Goal: Task Accomplishment & Management: Use online tool/utility

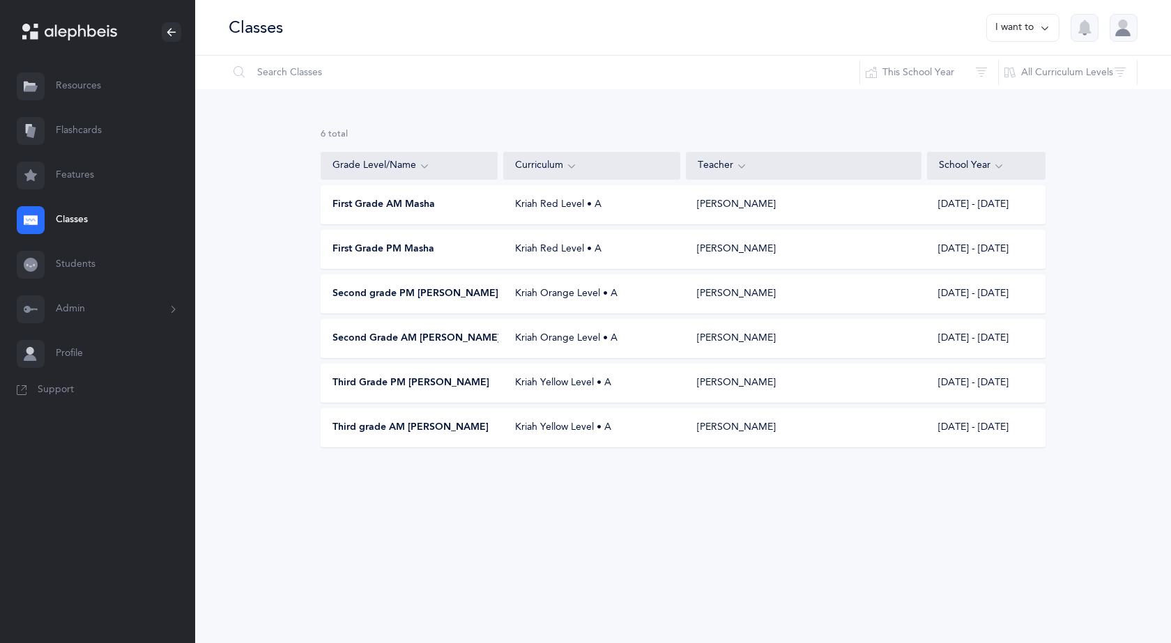
click at [418, 252] on span "First Grade PM Masha" at bounding box center [384, 250] width 102 height 14
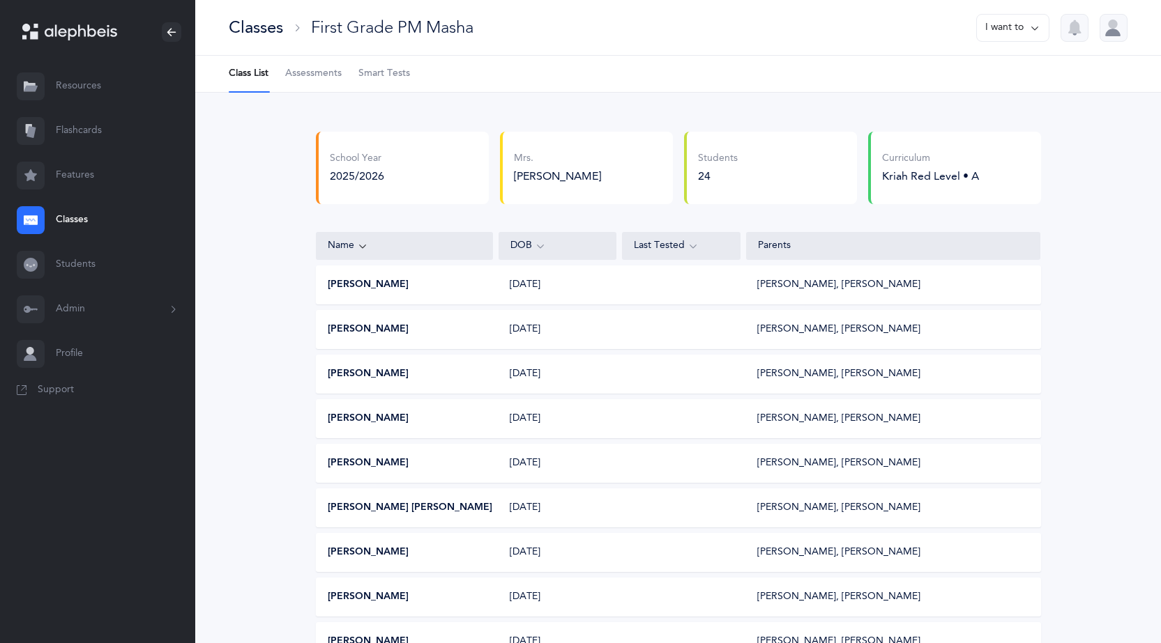
click at [323, 76] on span "Assessments" at bounding box center [313, 74] width 56 height 14
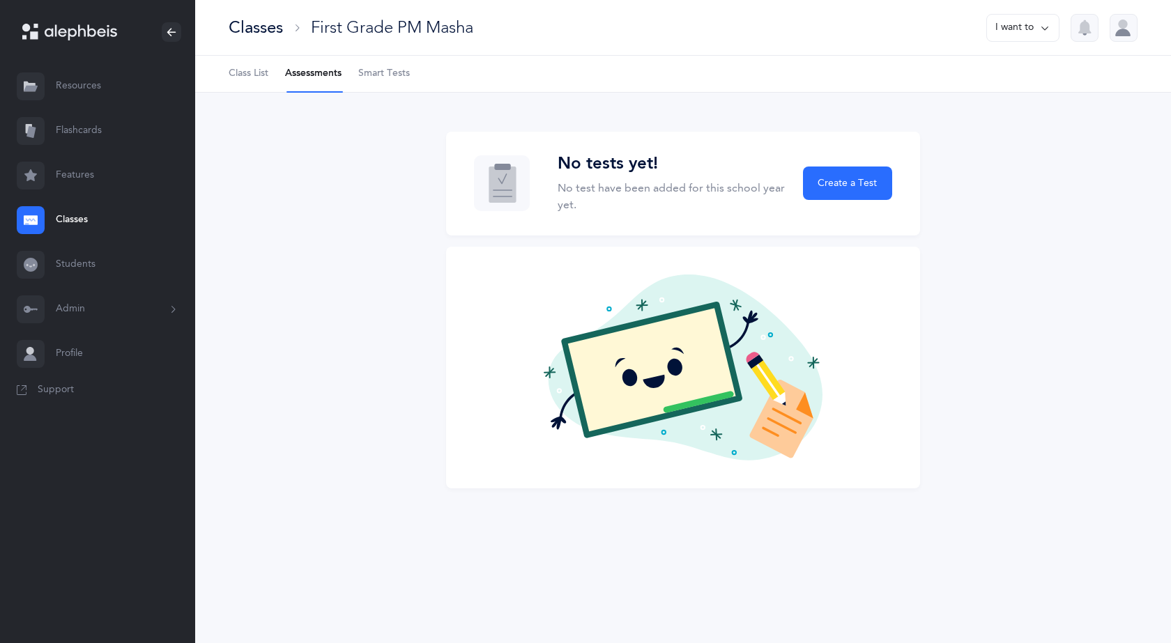
click at [1010, 32] on button "I want to" at bounding box center [1022, 28] width 73 height 28
click at [283, 72] on ul "Class List Assessments Smart Tests" at bounding box center [683, 74] width 976 height 37
click at [256, 71] on span "Class List" at bounding box center [249, 74] width 40 height 14
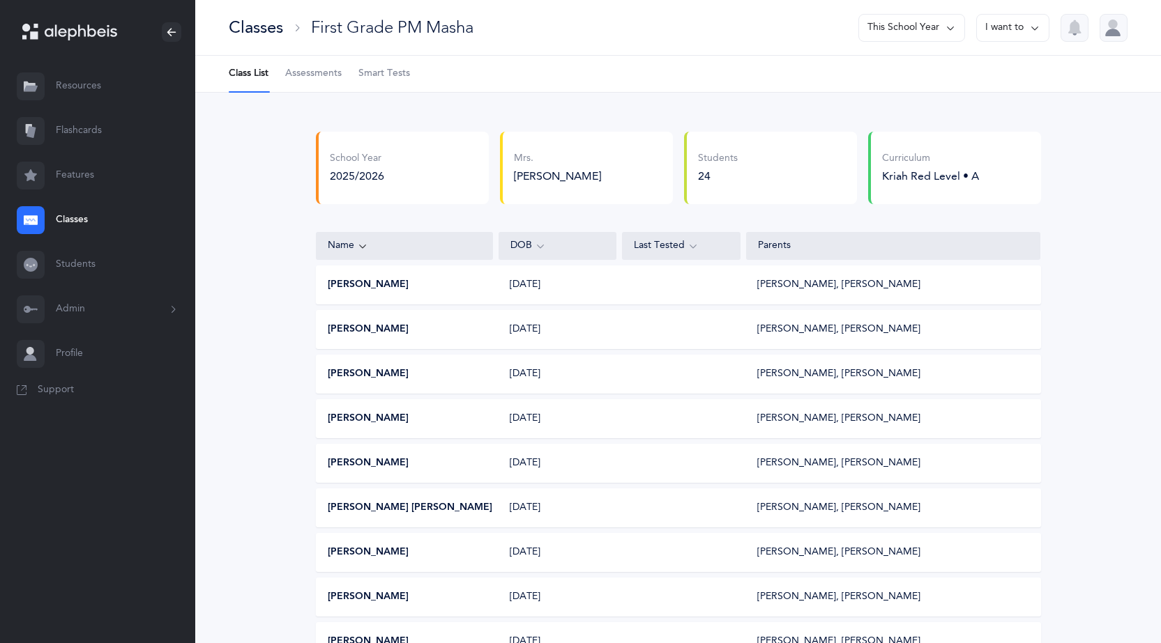
click at [929, 19] on button "This School Year" at bounding box center [911, 28] width 107 height 28
click at [919, 92] on button "[DATE] - [DATE]" at bounding box center [906, 96] width 94 height 25
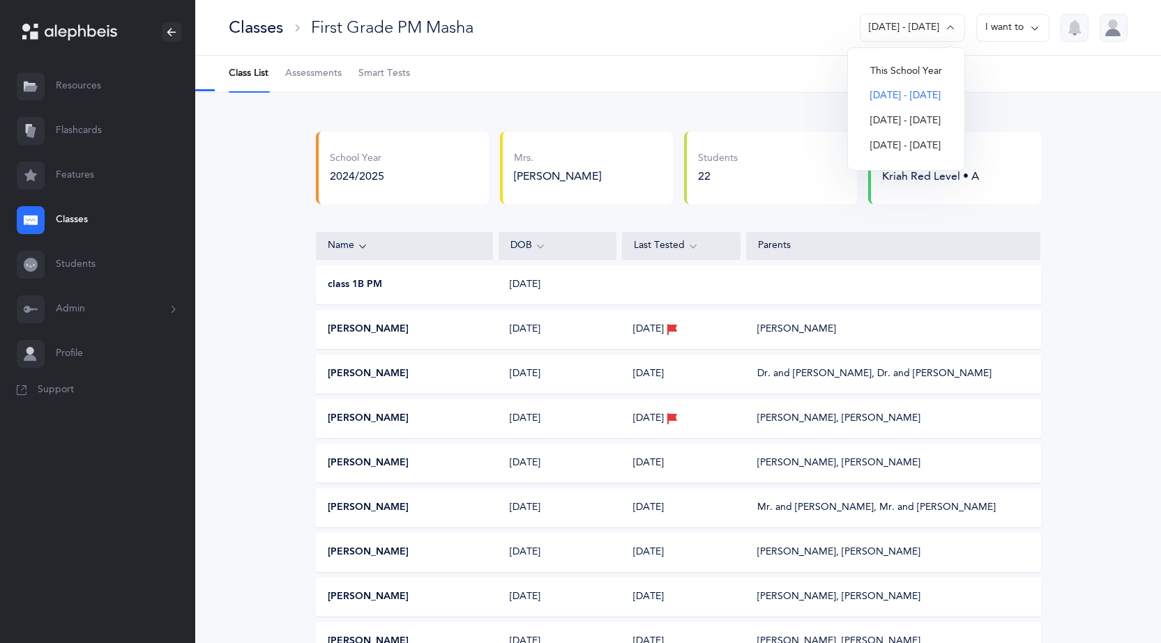
click at [319, 74] on span "Assessments" at bounding box center [313, 74] width 56 height 14
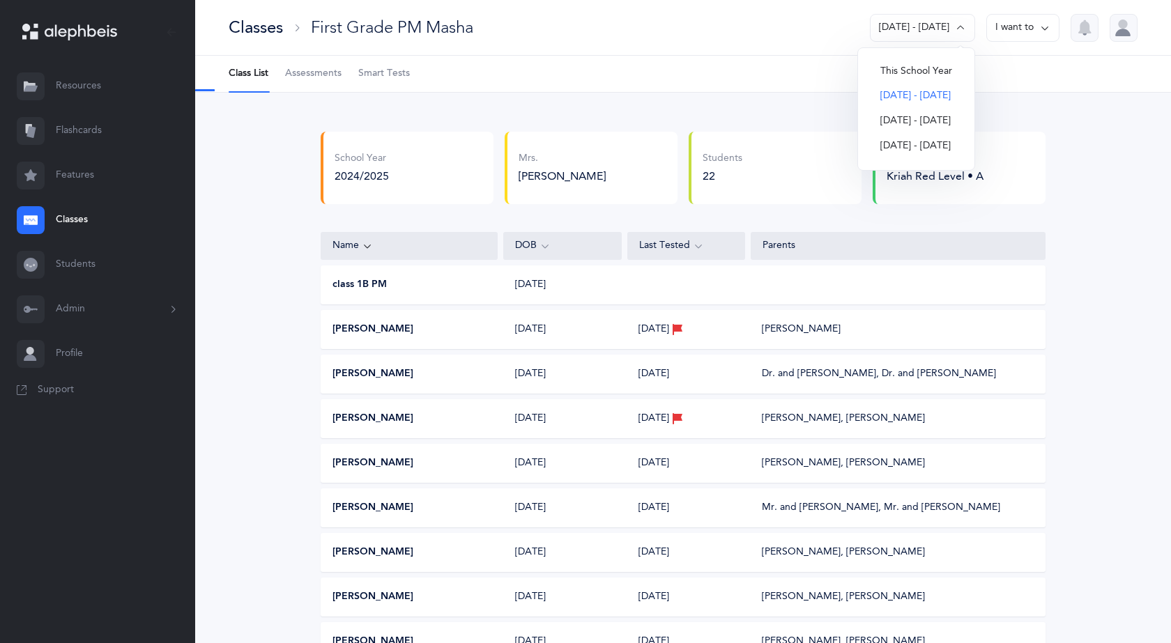
select select "6"
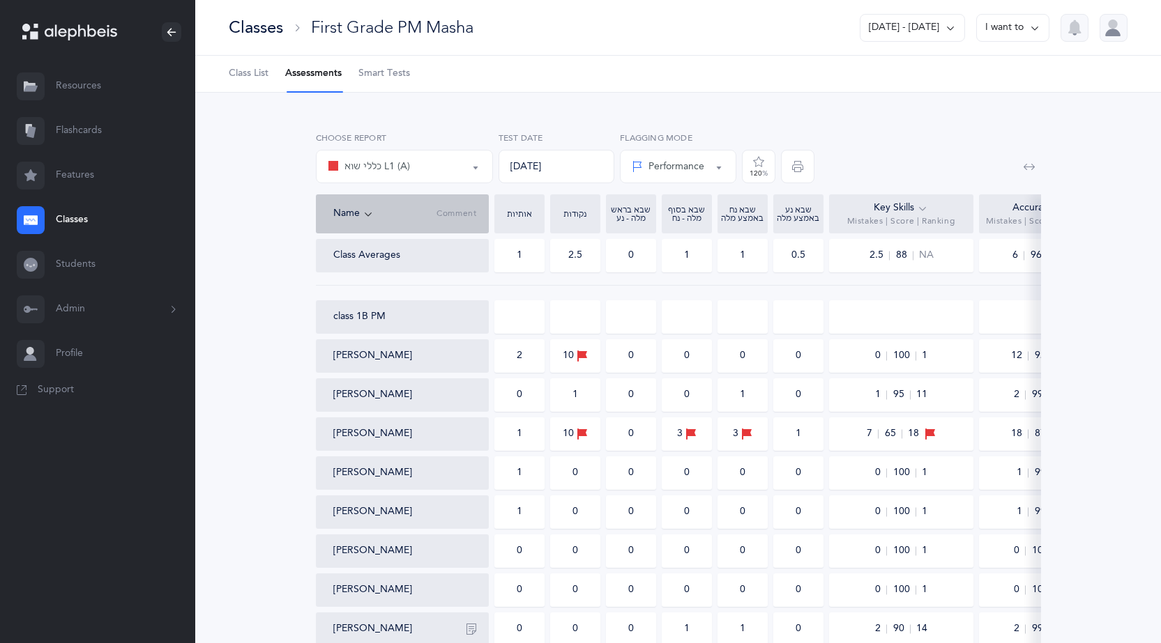
click at [1024, 31] on button "I want to" at bounding box center [1012, 28] width 73 height 28
click at [1007, 68] on button "Print reports" at bounding box center [998, 71] width 77 height 25
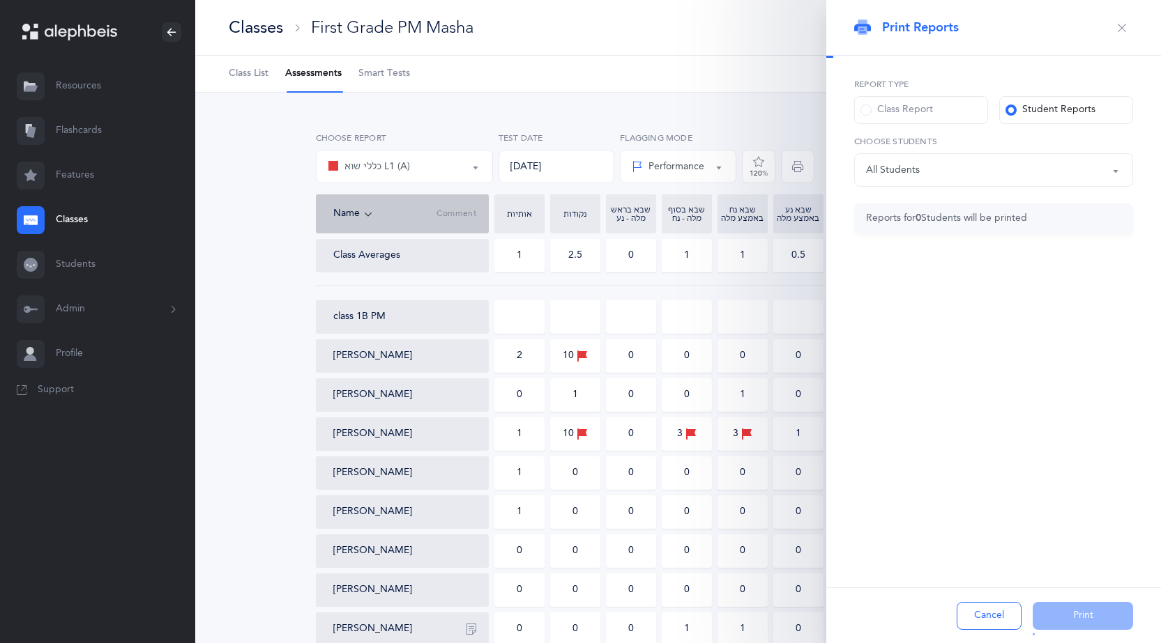
click at [925, 110] on div "Class Report" at bounding box center [896, 110] width 72 height 14
click at [0, 0] on input "Class Report" at bounding box center [0, 0] width 0 height 0
select select "6"
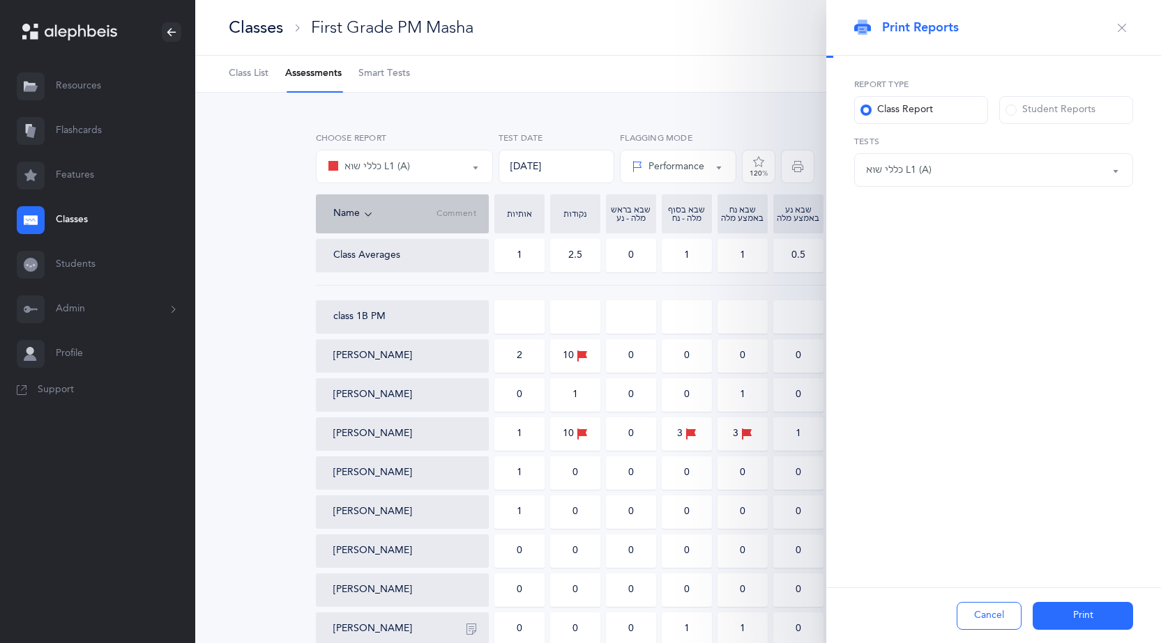
scroll to position [32, 0]
click at [1053, 107] on div "Student Reports" at bounding box center [1050, 110] width 90 height 14
click at [0, 0] on input "Student Reports" at bounding box center [0, 0] width 0 height 0
click at [1021, 155] on button "All Students" at bounding box center [993, 169] width 279 height 33
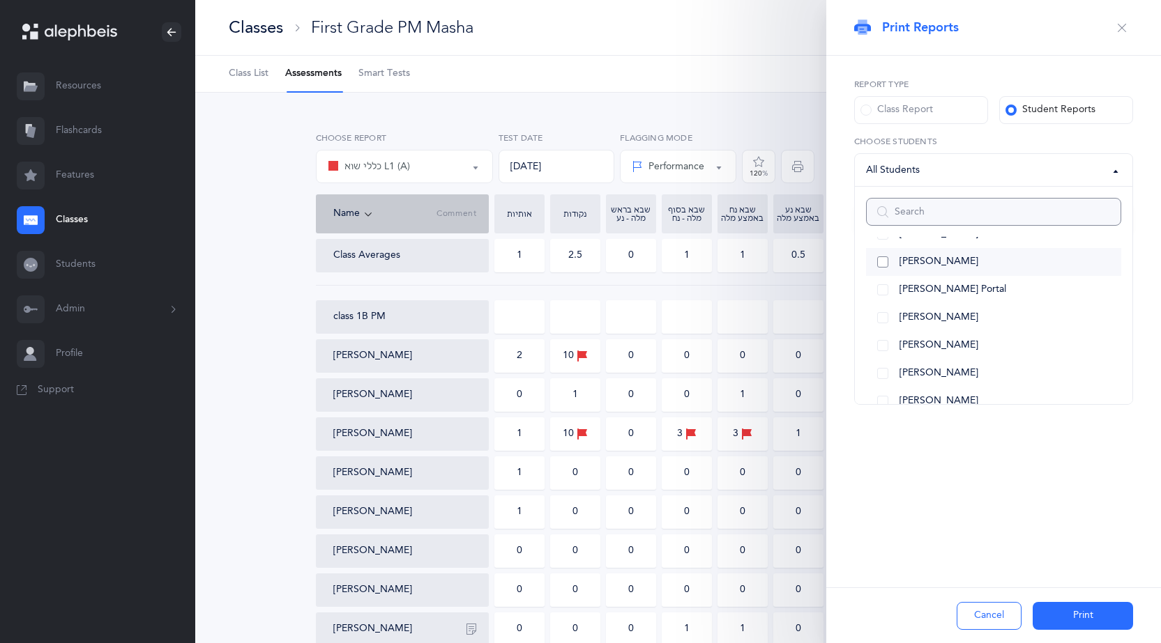
scroll to position [468, 0]
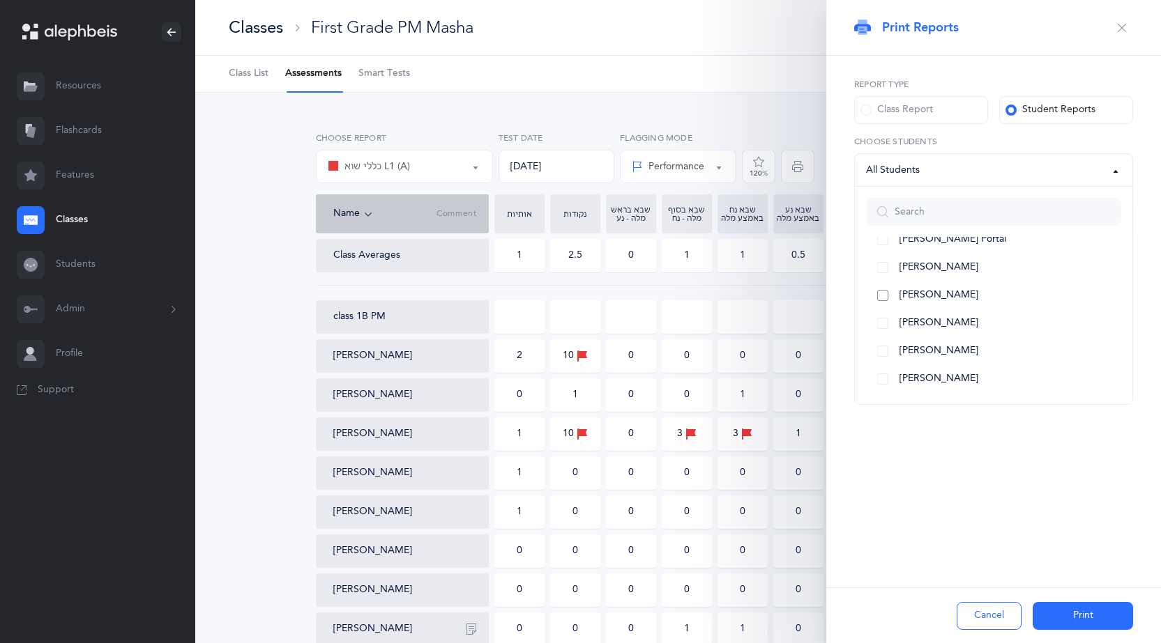
click at [882, 296] on link "[PERSON_NAME]" at bounding box center [993, 296] width 255 height 28
select select "11430"
click at [1080, 625] on button "Print" at bounding box center [1082, 616] width 100 height 28
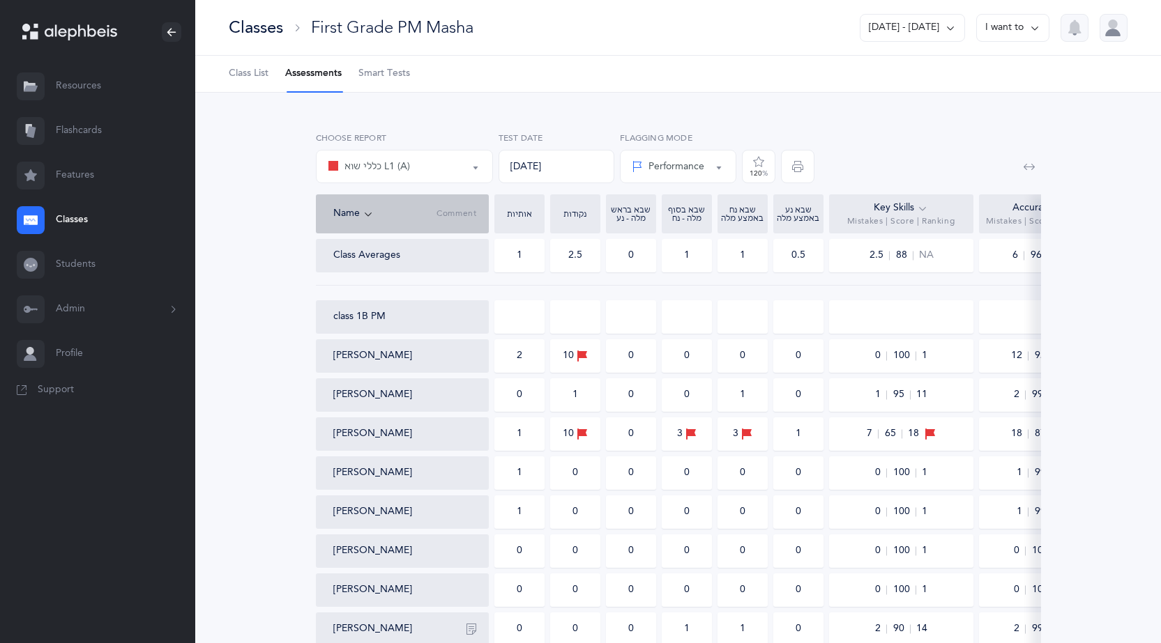
click at [254, 31] on div "Classes" at bounding box center [256, 27] width 54 height 23
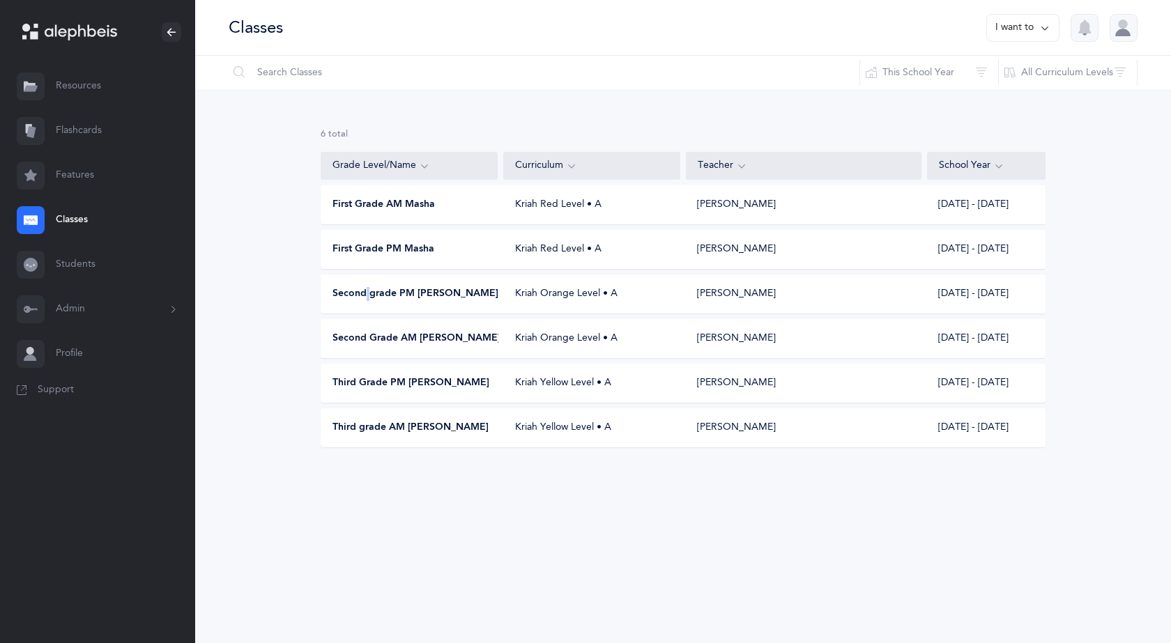
drag, startPoint x: 369, startPoint y: 303, endPoint x: 366, endPoint y: 291, distance: 12.4
click at [366, 291] on div "Second grade PM [PERSON_NAME] Orange Level • A [PERSON_NAME] [DATE] - [DATE]" at bounding box center [683, 294] width 725 height 39
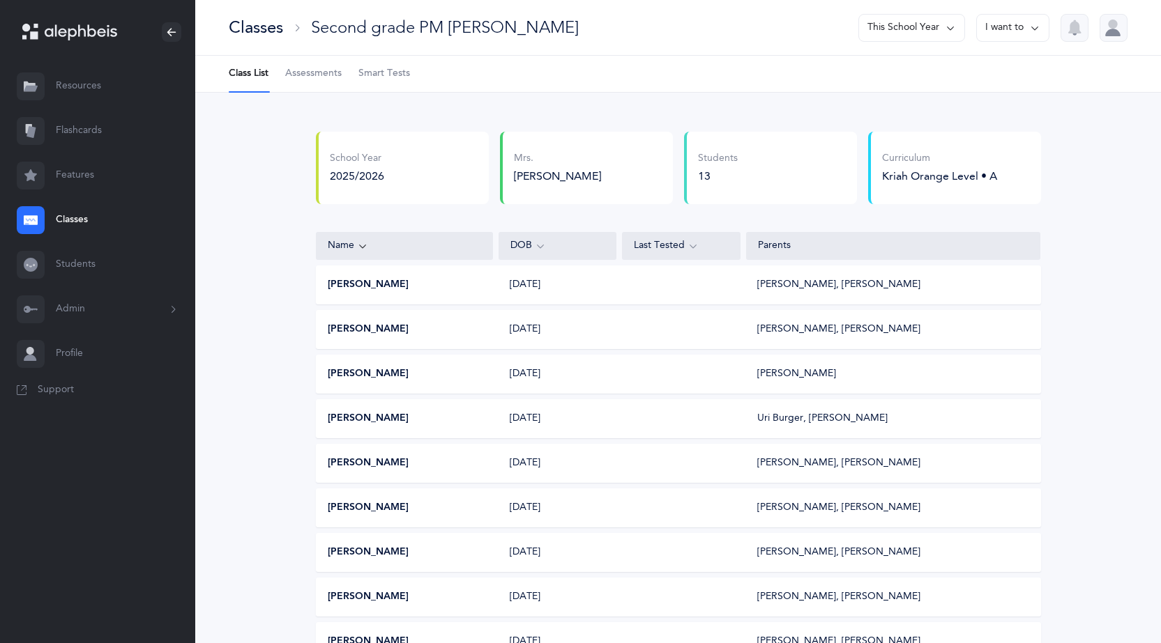
click at [1009, 20] on button "I want to" at bounding box center [1012, 28] width 73 height 28
click at [906, 29] on button "This School Year" at bounding box center [911, 28] width 107 height 28
click at [906, 86] on button "[DATE] - [DATE]" at bounding box center [906, 96] width 94 height 25
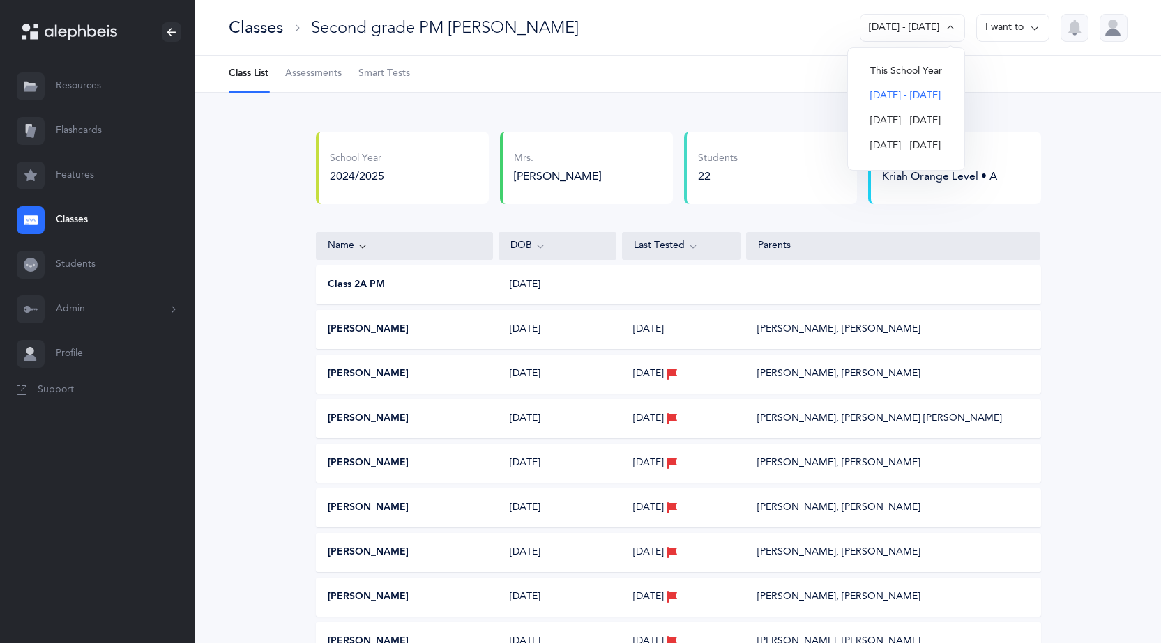
click at [1009, 35] on button "I want to" at bounding box center [1012, 28] width 73 height 28
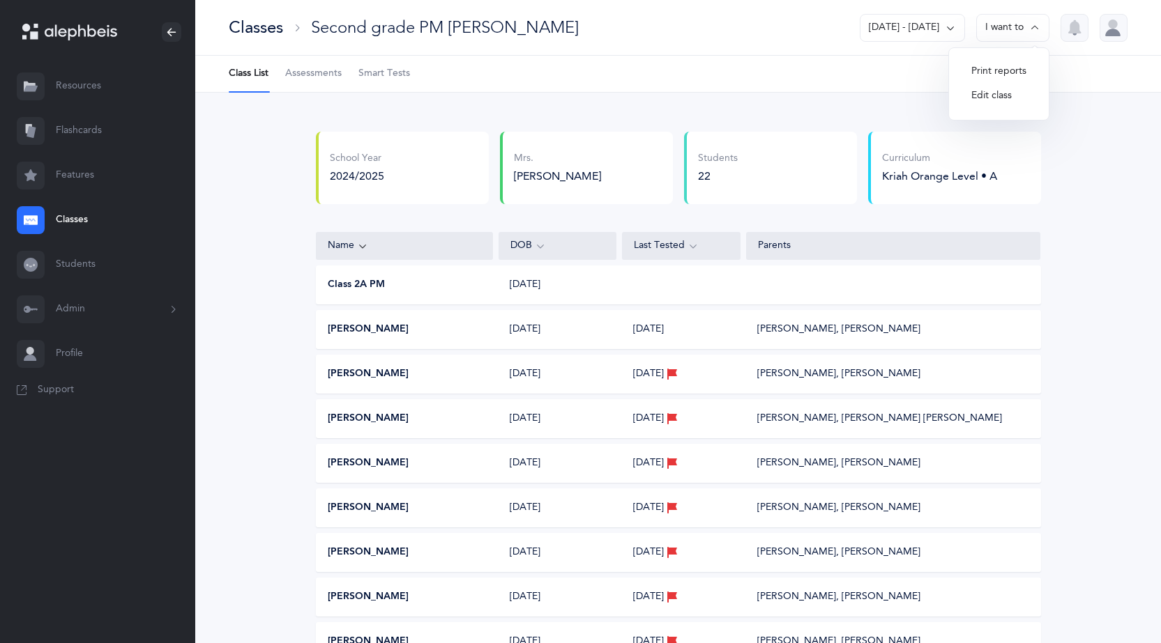
click at [1007, 70] on button "Print reports" at bounding box center [998, 71] width 77 height 25
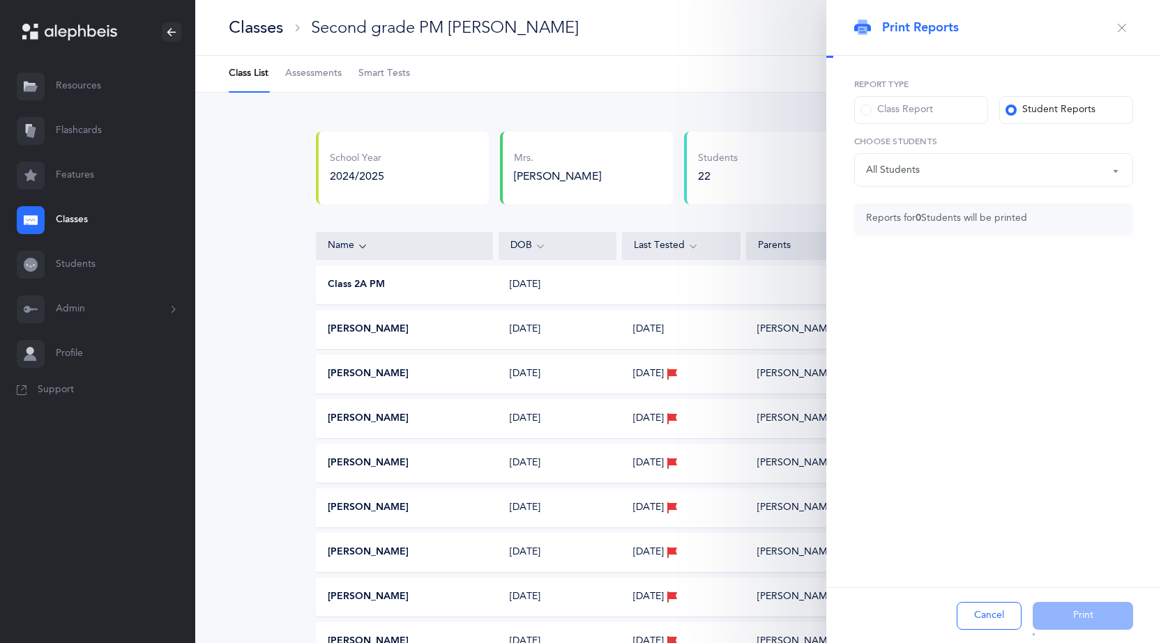
click at [919, 161] on div "All Students" at bounding box center [993, 170] width 255 height 24
click at [926, 169] on div "All Students" at bounding box center [993, 170] width 255 height 24
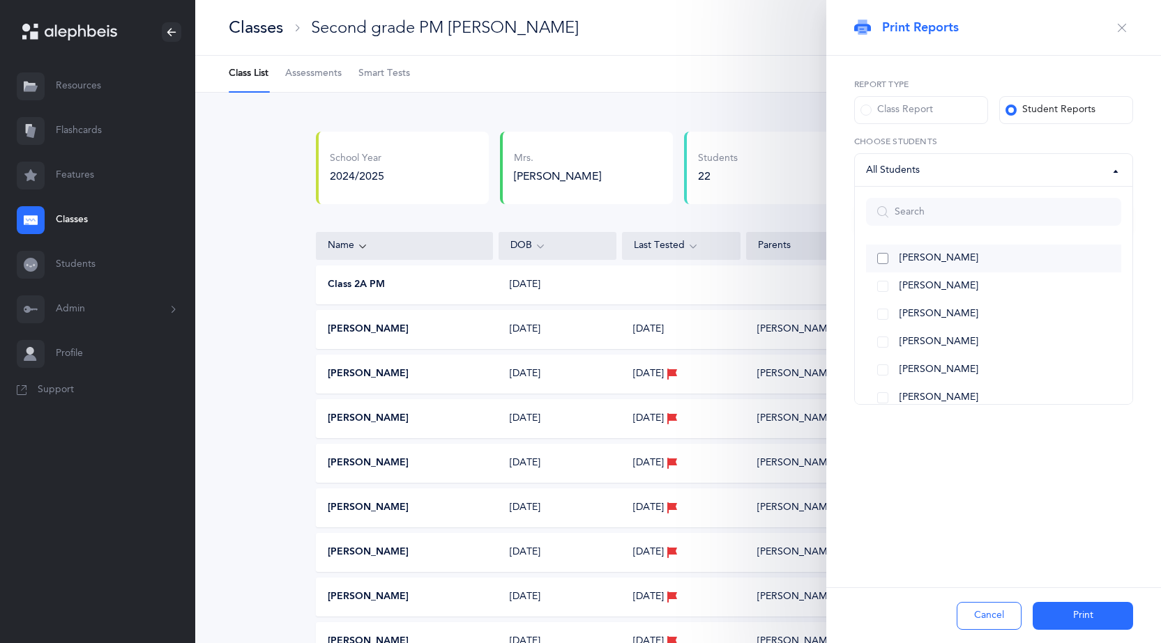
scroll to position [139, 0]
click at [887, 399] on link "[PERSON_NAME]" at bounding box center [993, 402] width 255 height 28
select select "9689"
click at [1098, 613] on button "Print" at bounding box center [1082, 616] width 100 height 28
